Goal: Communication & Community: Answer question/provide support

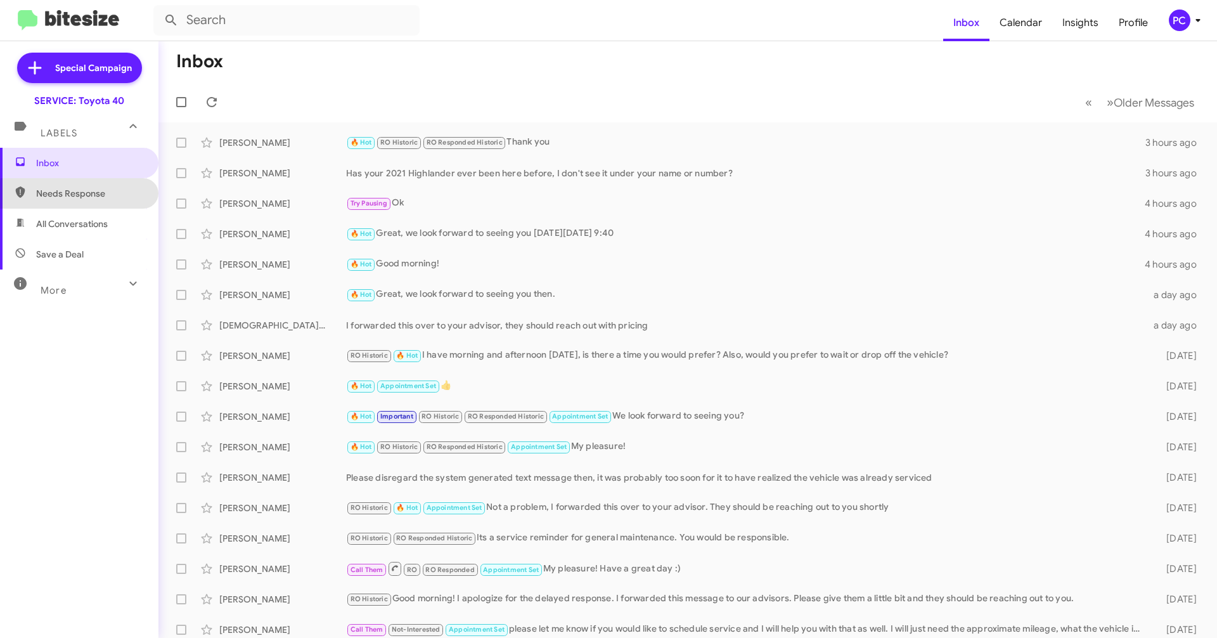
click at [98, 196] on span "Needs Response" at bounding box center [90, 193] width 108 height 13
type input "in:needs-response"
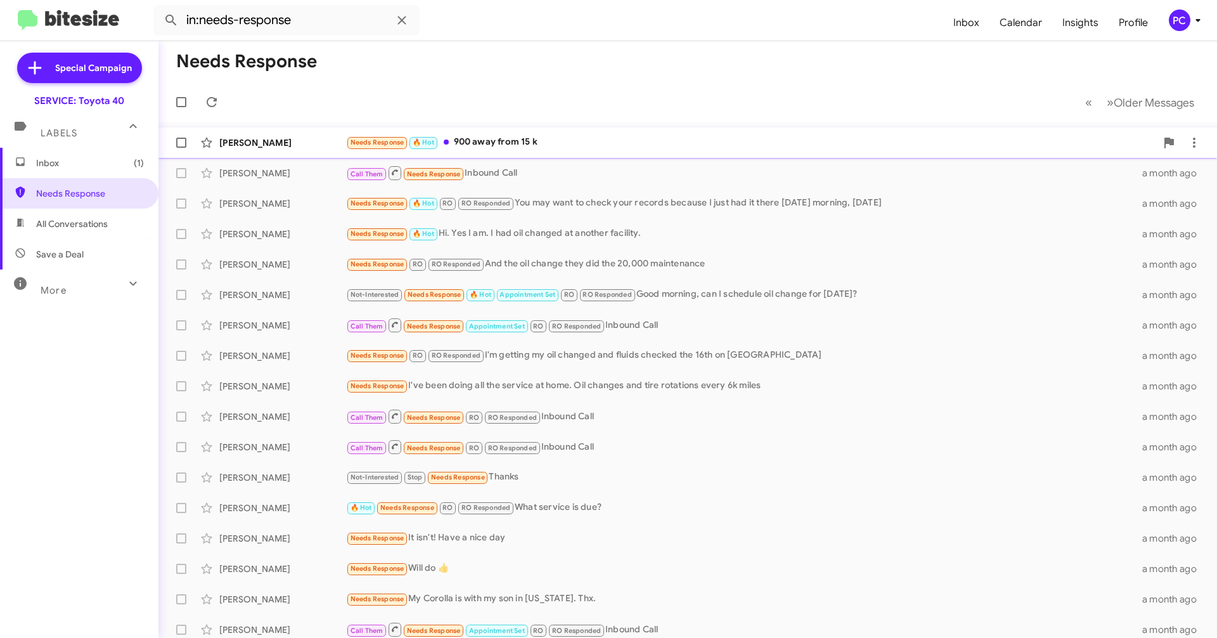
click at [311, 143] on div "[PERSON_NAME]" at bounding box center [282, 142] width 127 height 13
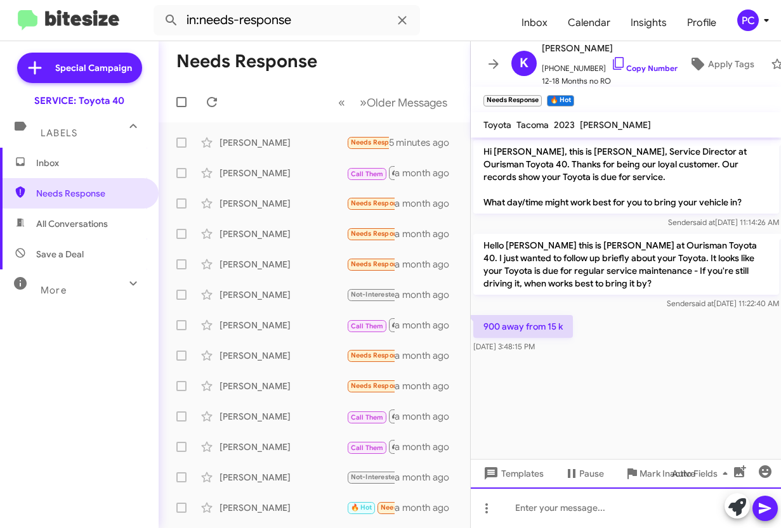
click at [510, 344] on div at bounding box center [625, 508] width 311 height 41
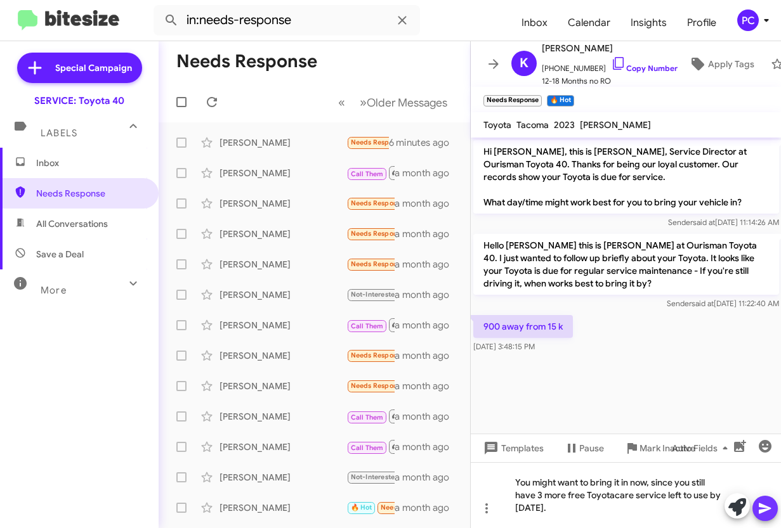
click at [576, 344] on icon at bounding box center [764, 508] width 15 height 15
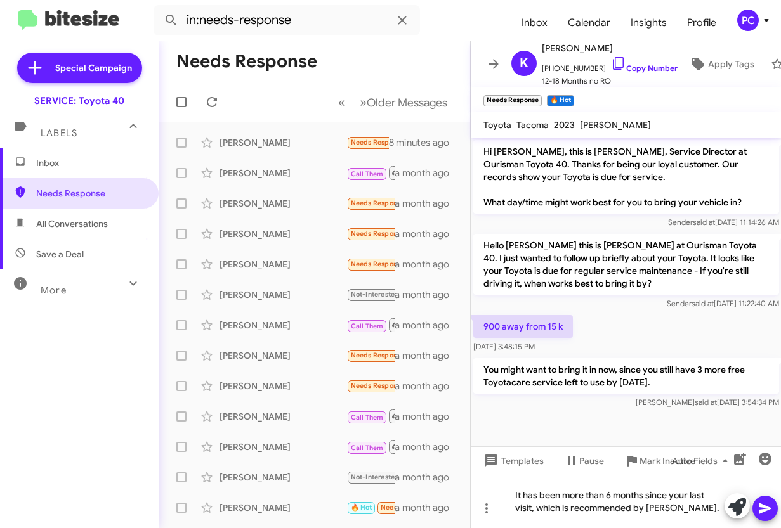
click at [576, 344] on icon at bounding box center [764, 508] width 15 height 15
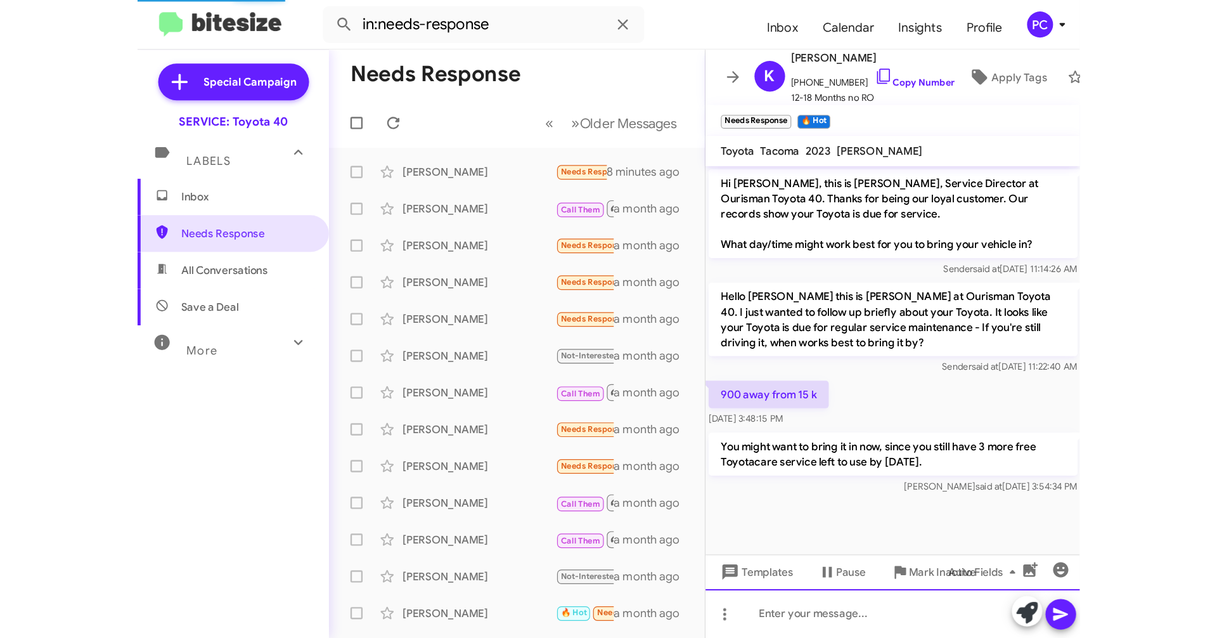
scroll to position [24, 0]
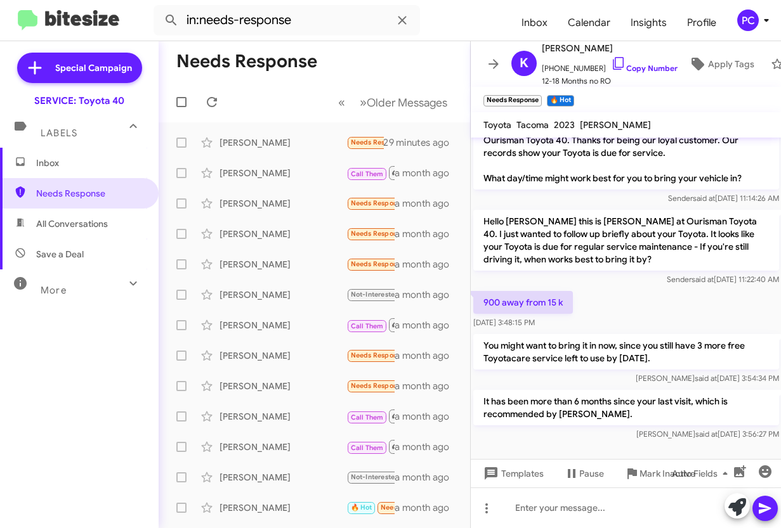
click at [368, 61] on mat-toolbar-row "Needs Response" at bounding box center [314, 61] width 311 height 41
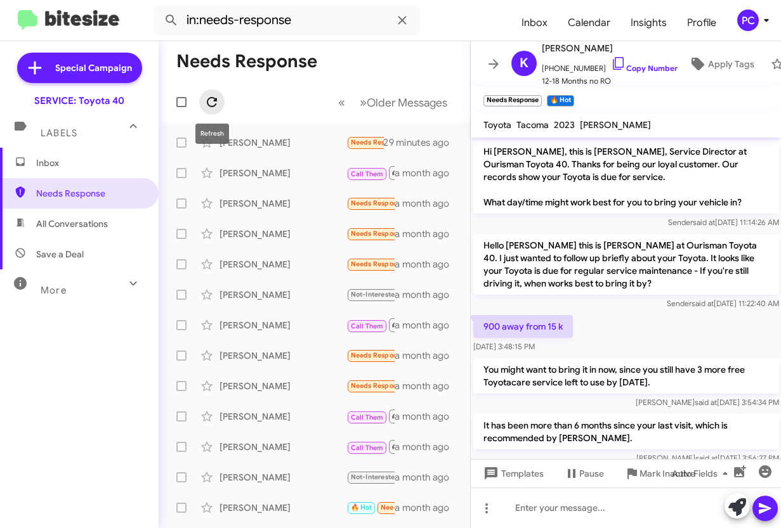
click at [213, 101] on icon at bounding box center [211, 101] width 15 height 15
